Goal: Transaction & Acquisition: Purchase product/service

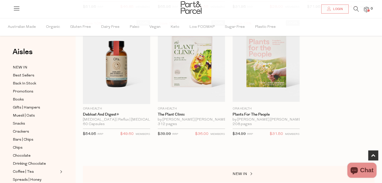
scroll to position [172, 0]
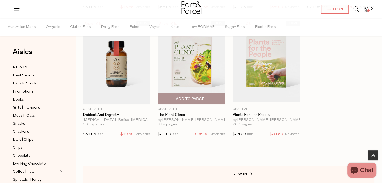
click at [197, 66] on img at bounding box center [191, 62] width 67 height 79
